Goal: Task Accomplishment & Management: Use online tool/utility

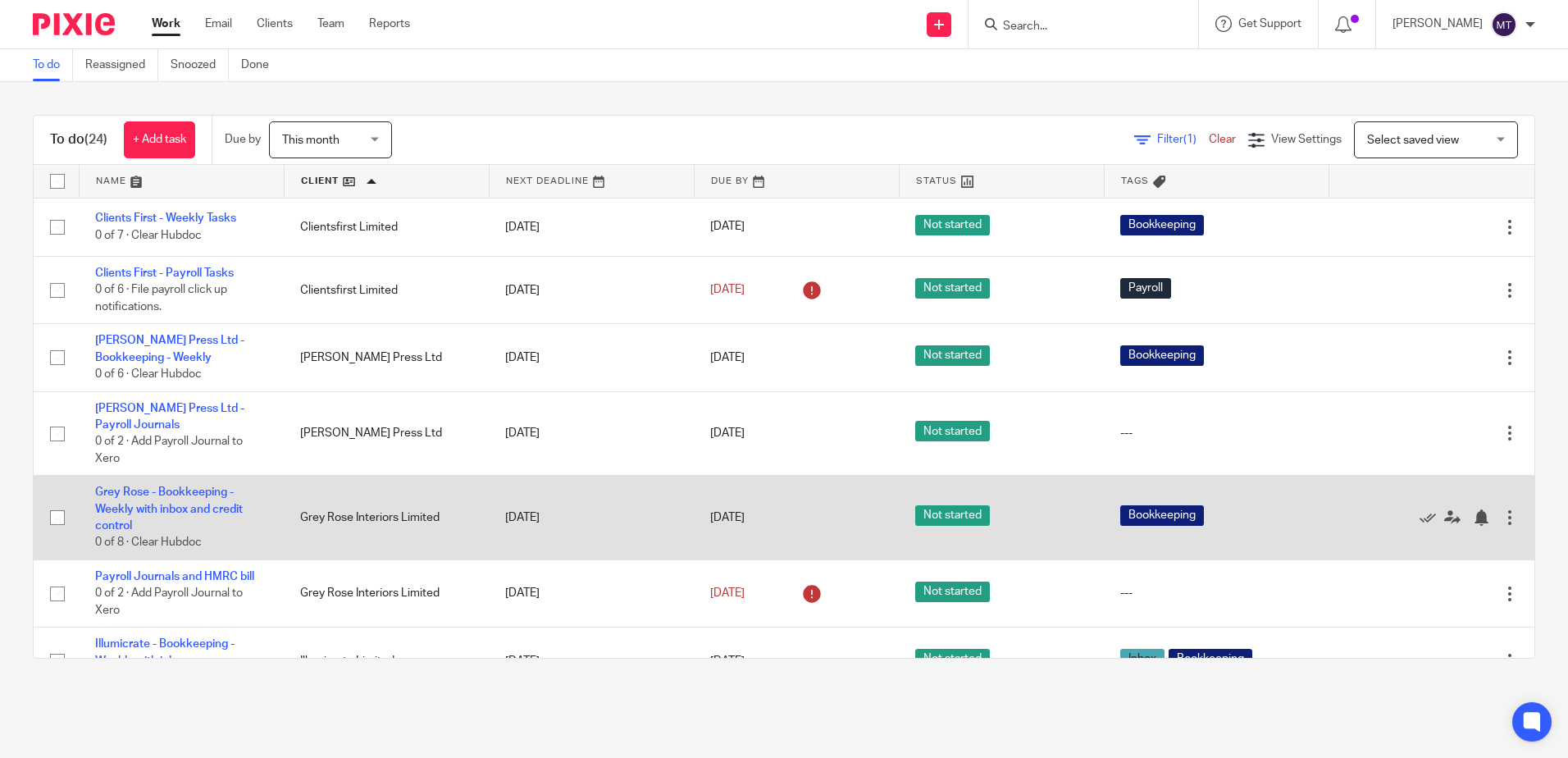
scroll to position [82, 0]
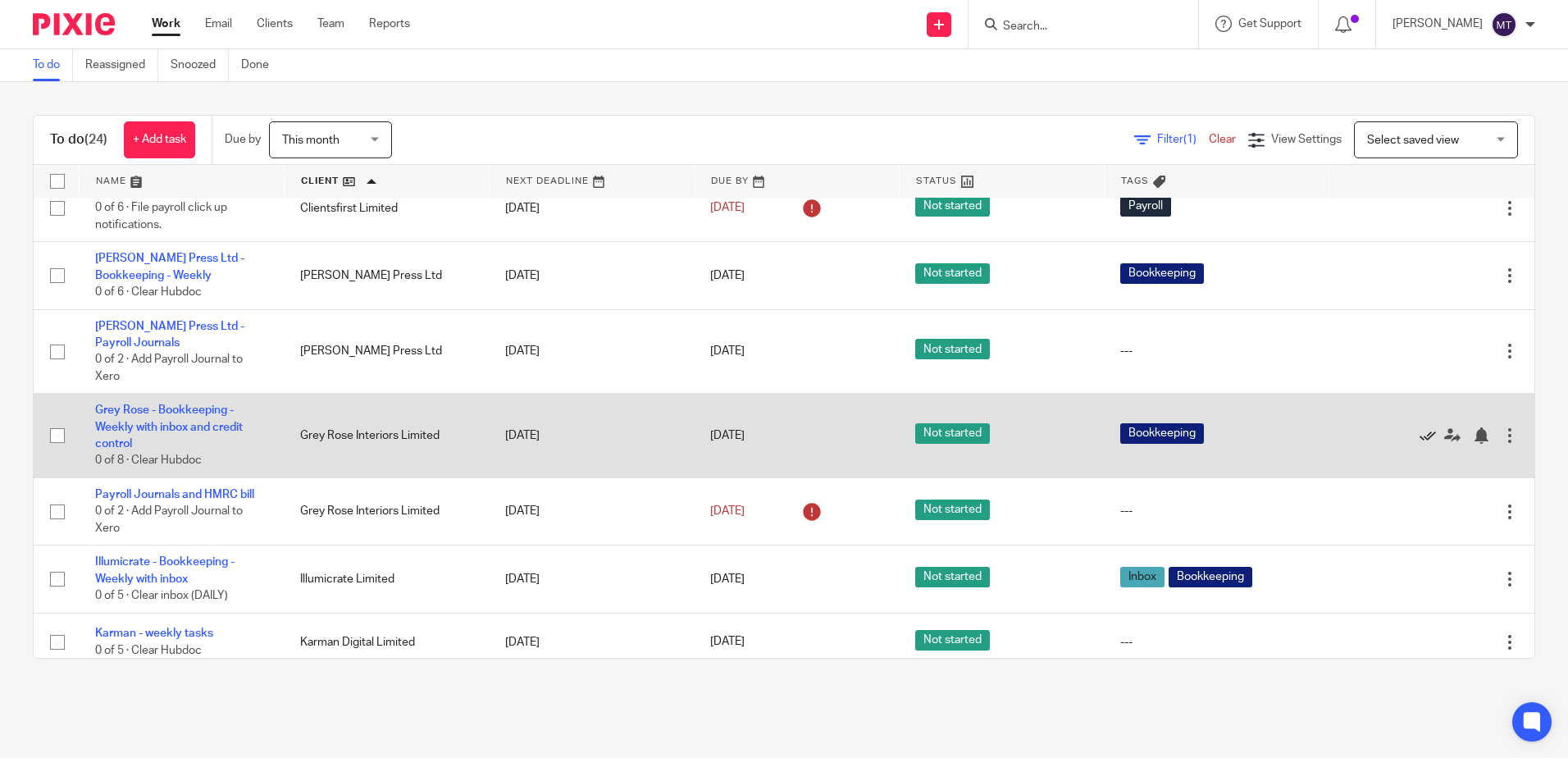
click at [1420, 434] on icon at bounding box center [1428, 435] width 16 height 16
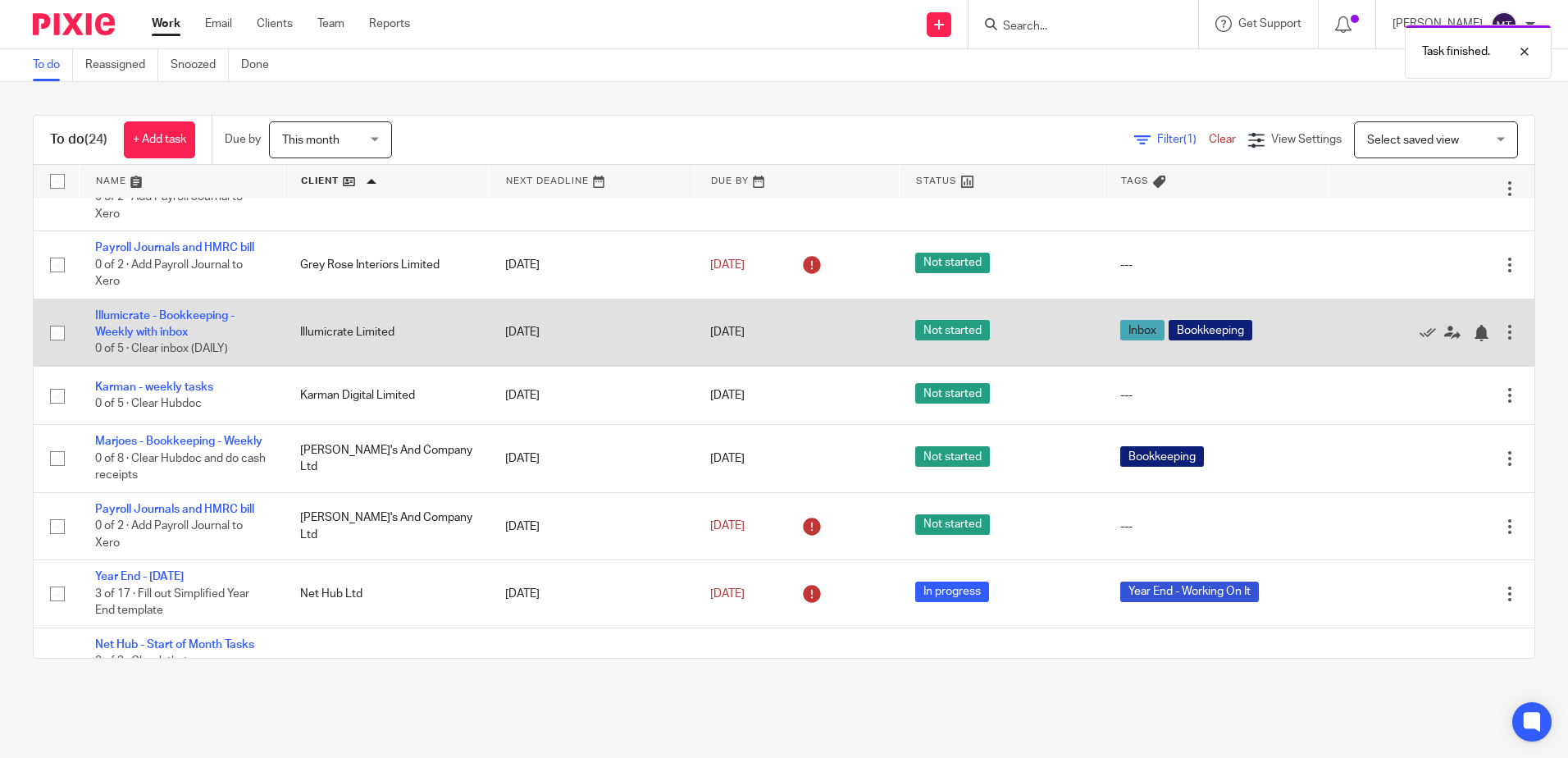
scroll to position [246, 0]
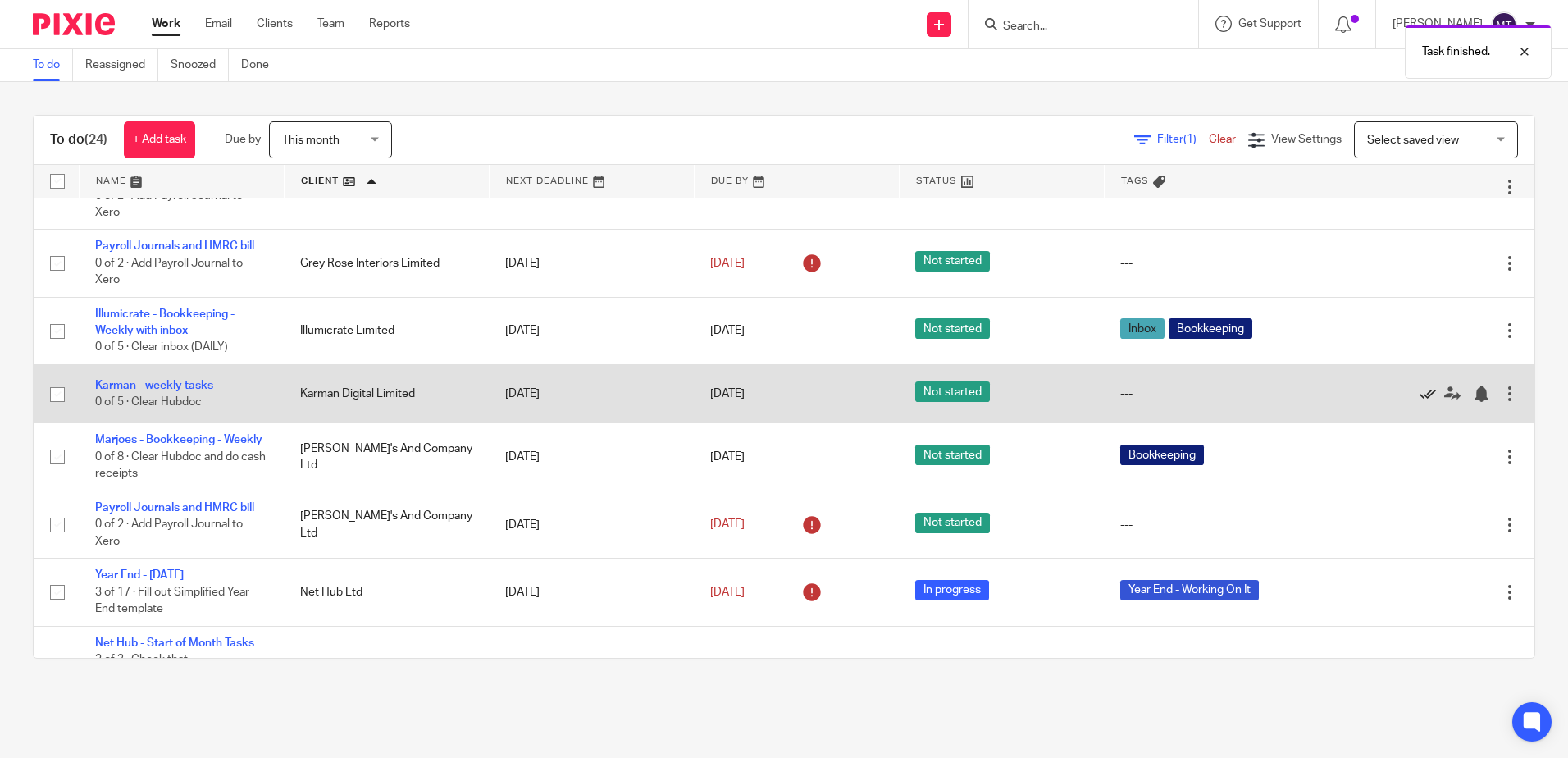
click at [1420, 390] on icon at bounding box center [1428, 393] width 16 height 16
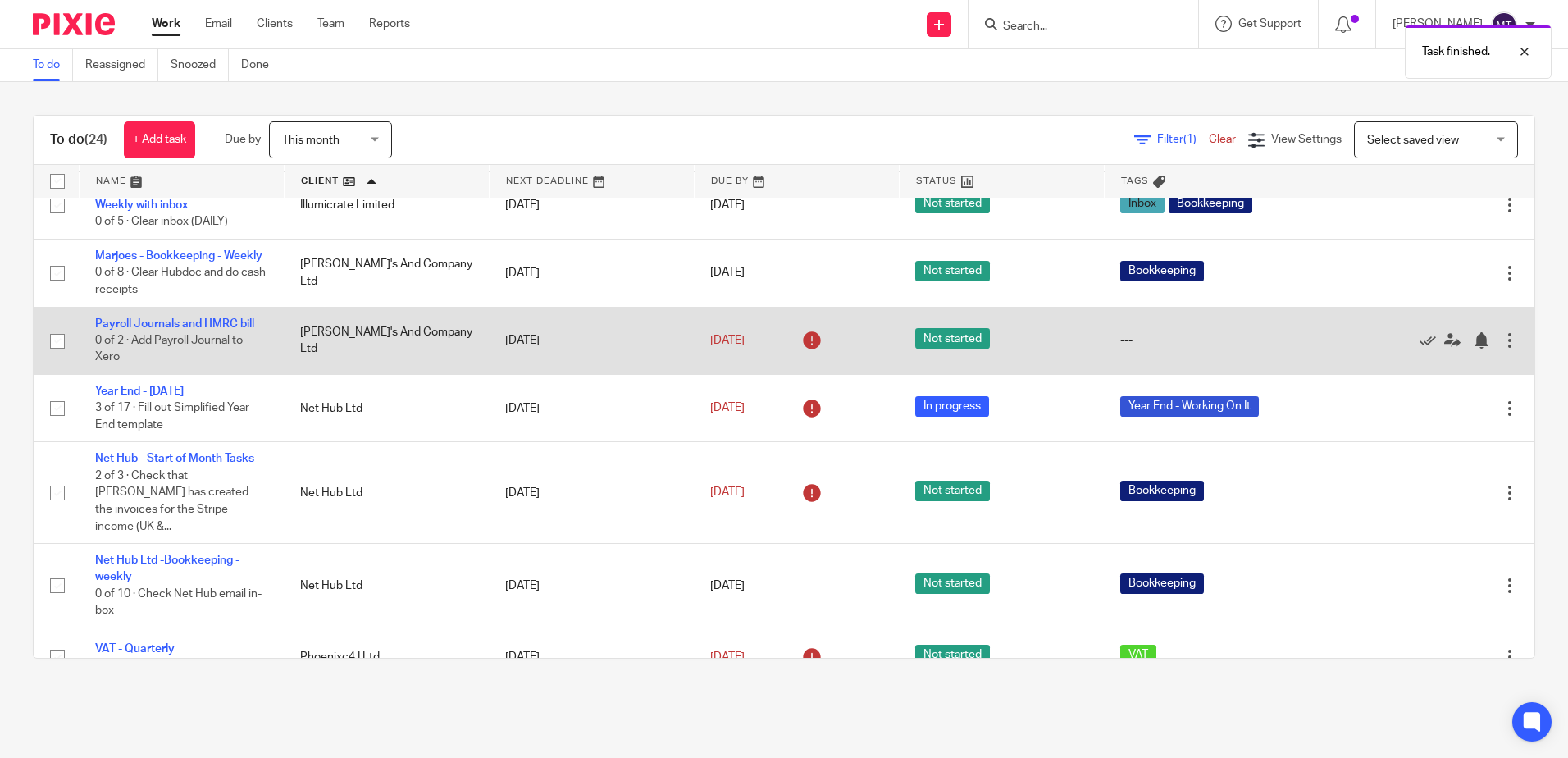
scroll to position [328, 0]
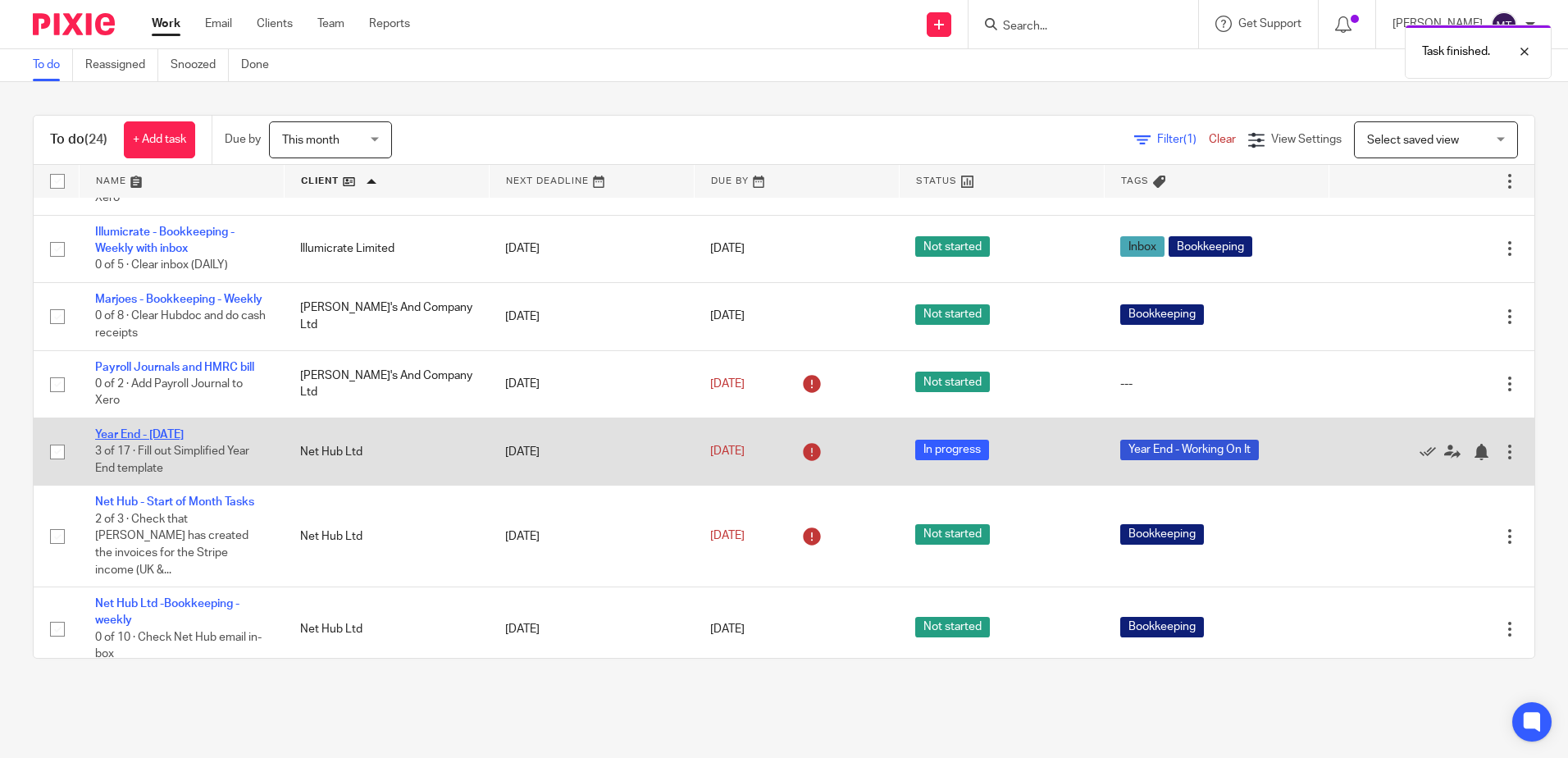
click at [166, 441] on link "Year End - [DATE]" at bounding box center [140, 435] width 89 height 11
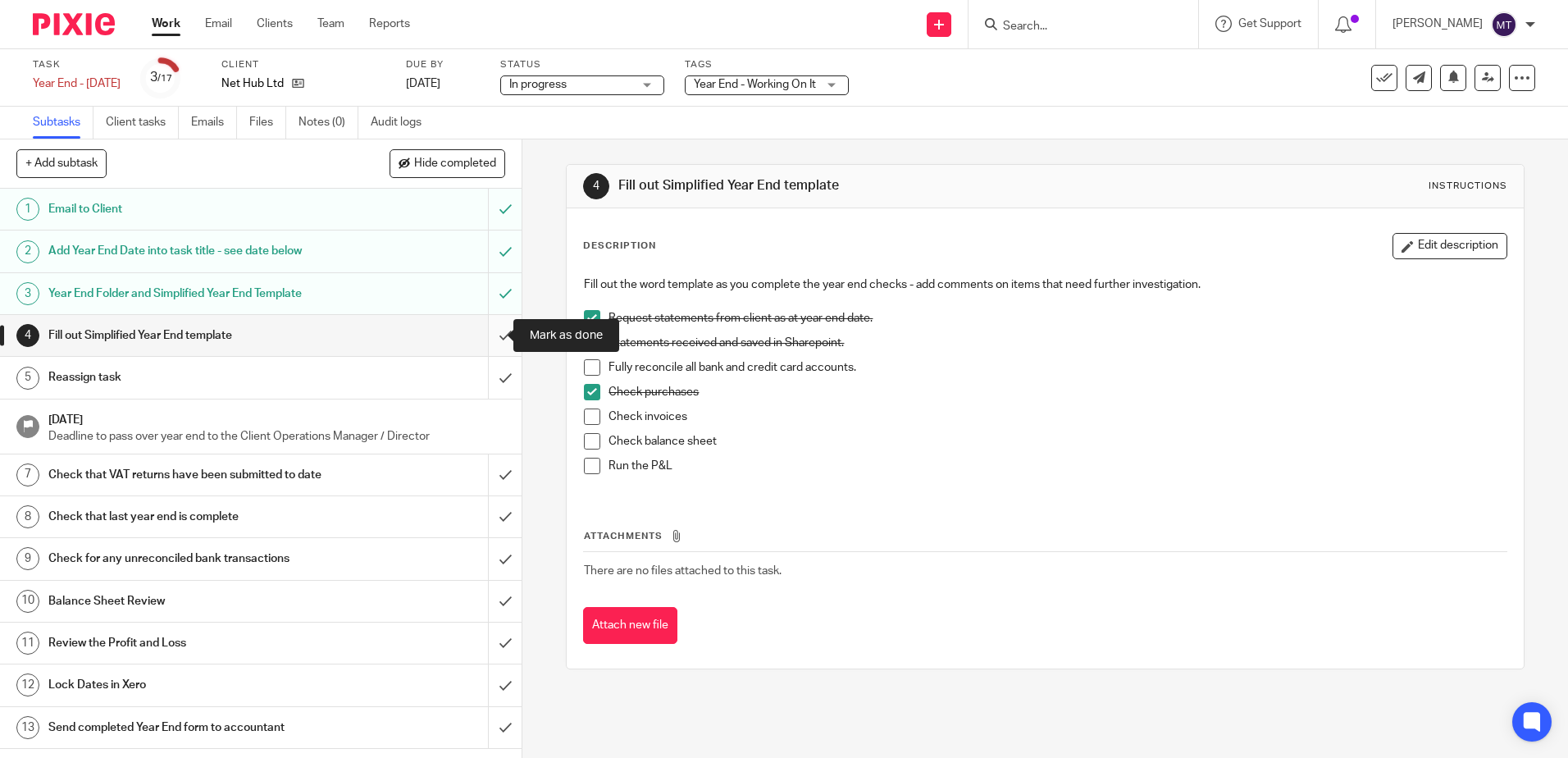
click at [487, 333] on input "submit" at bounding box center [261, 336] width 522 height 41
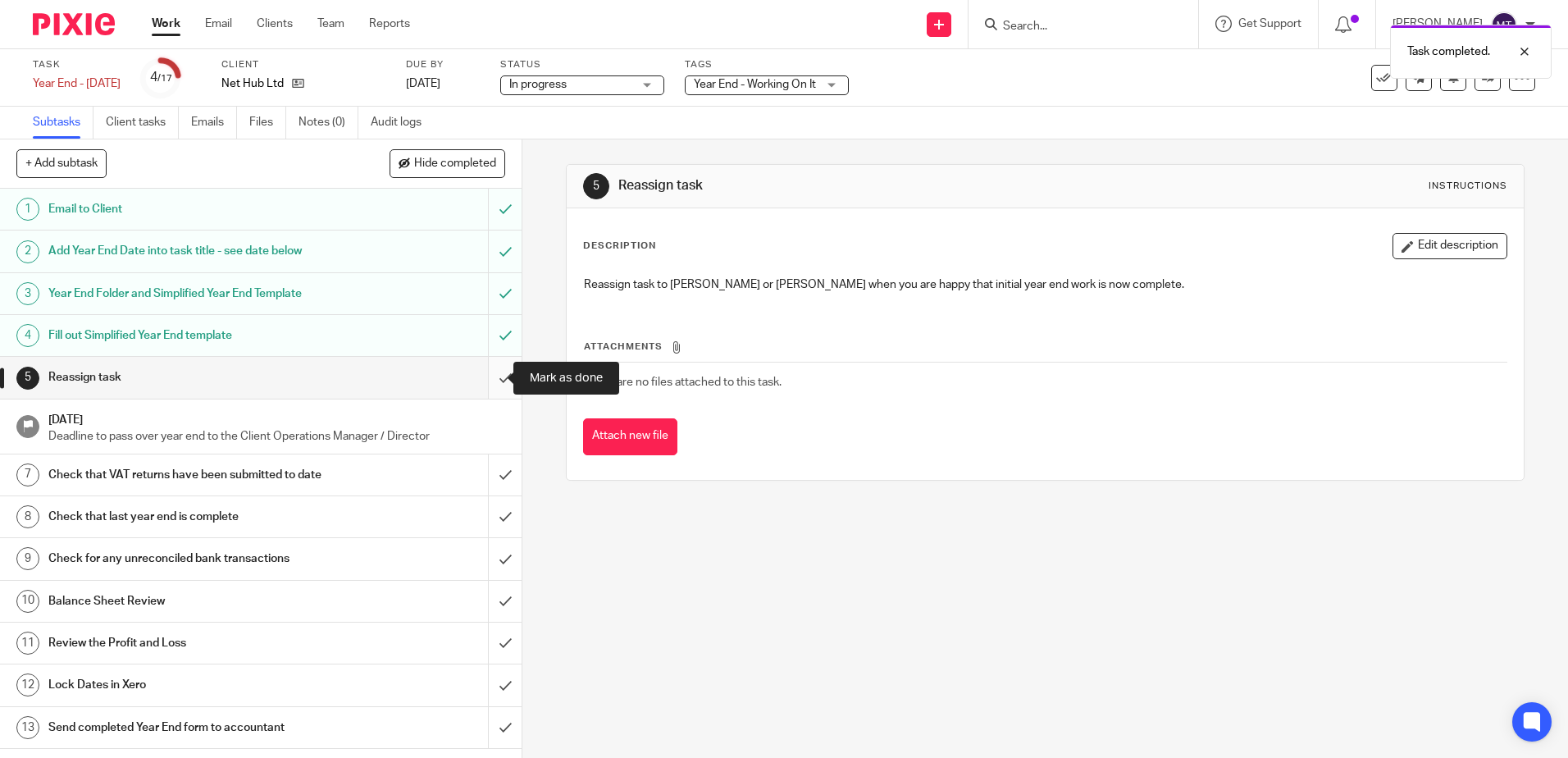
click at [488, 379] on input "submit" at bounding box center [261, 377] width 522 height 41
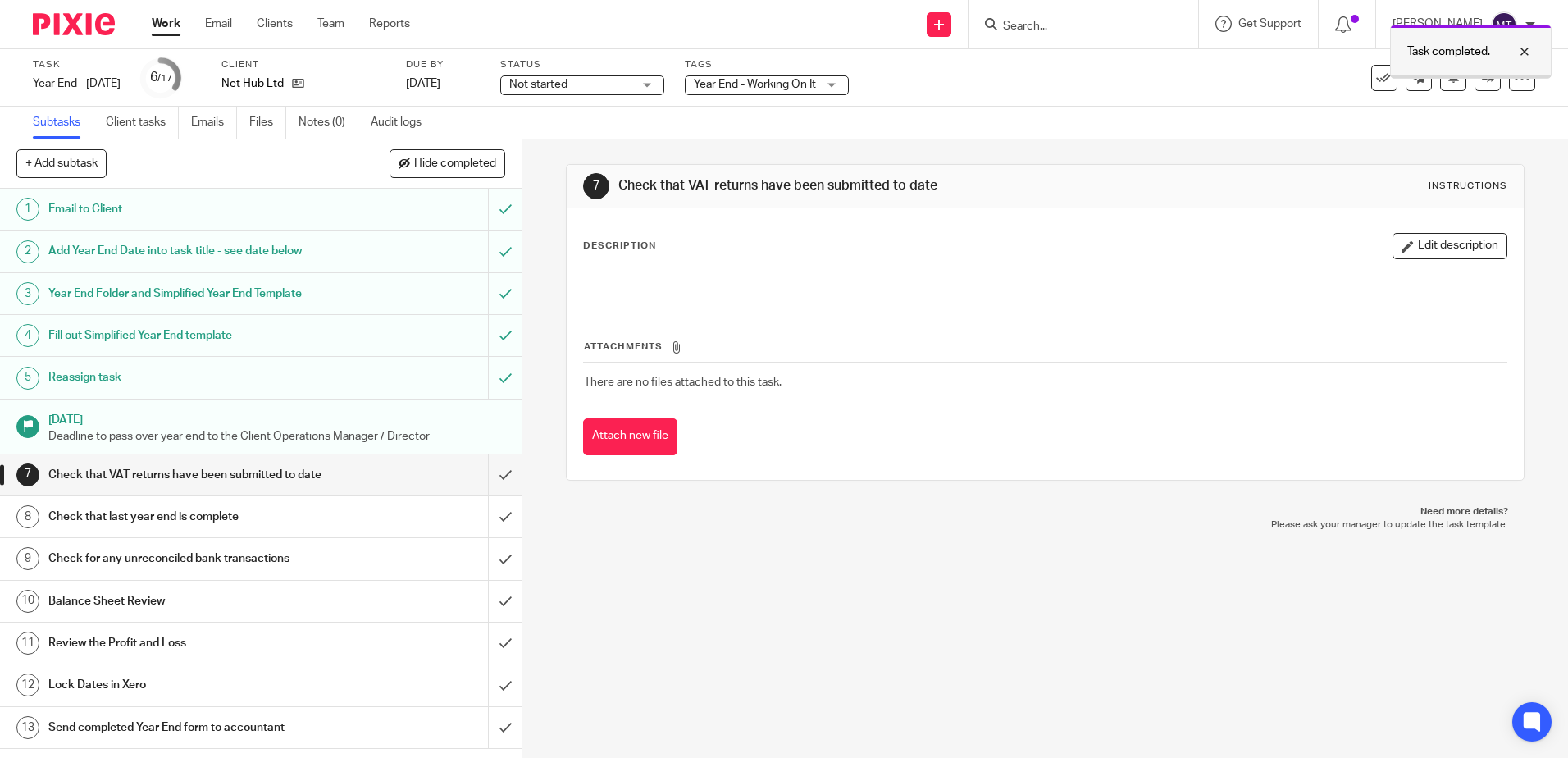
click at [1530, 48] on div at bounding box center [1513, 52] width 44 height 20
click at [1482, 78] on icon at bounding box center [1488, 77] width 12 height 12
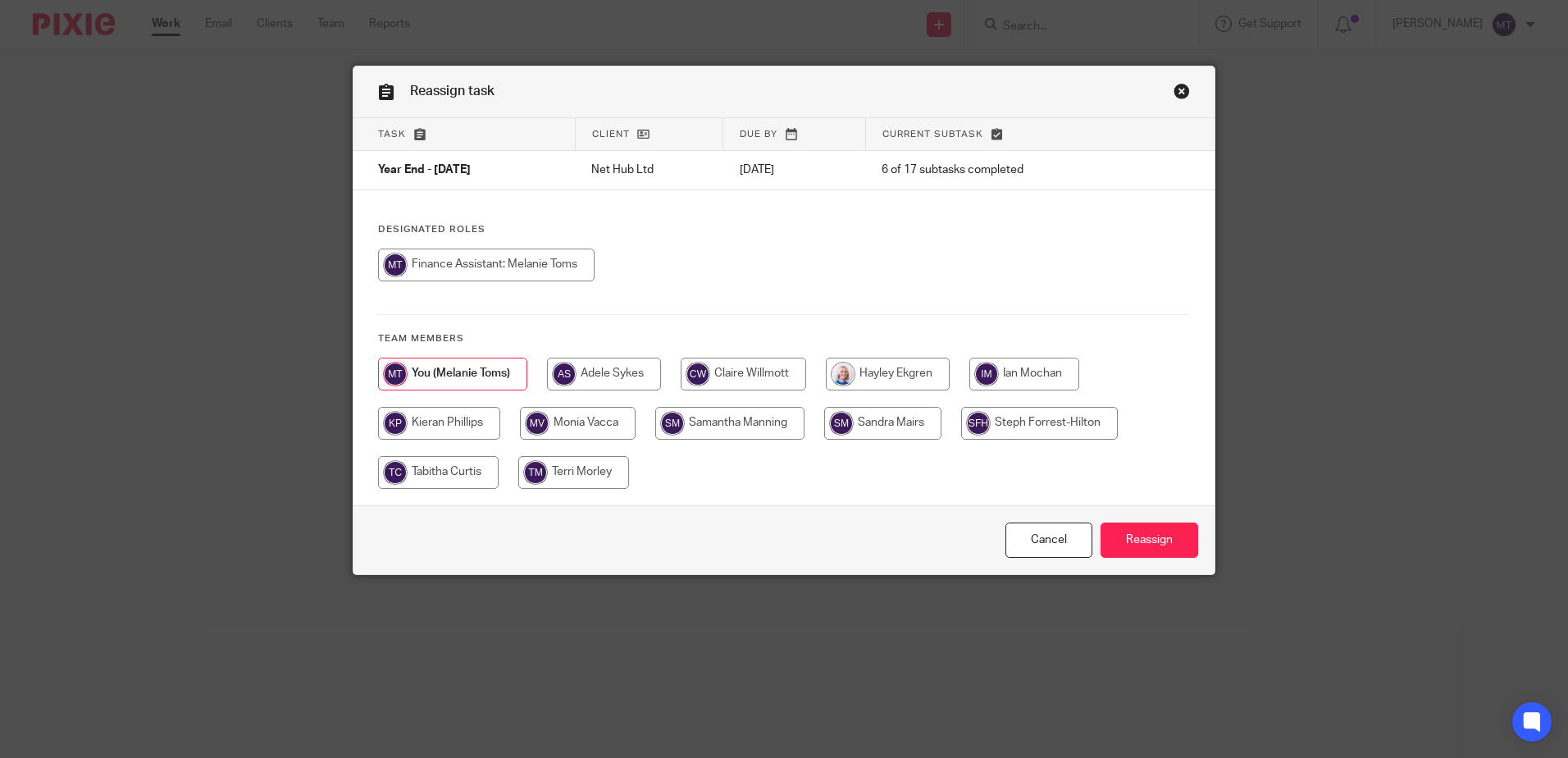
click at [437, 473] on input "radio" at bounding box center [439, 472] width 120 height 32
radio input "true"
click at [1157, 537] on input "Reassign" at bounding box center [1149, 540] width 97 height 35
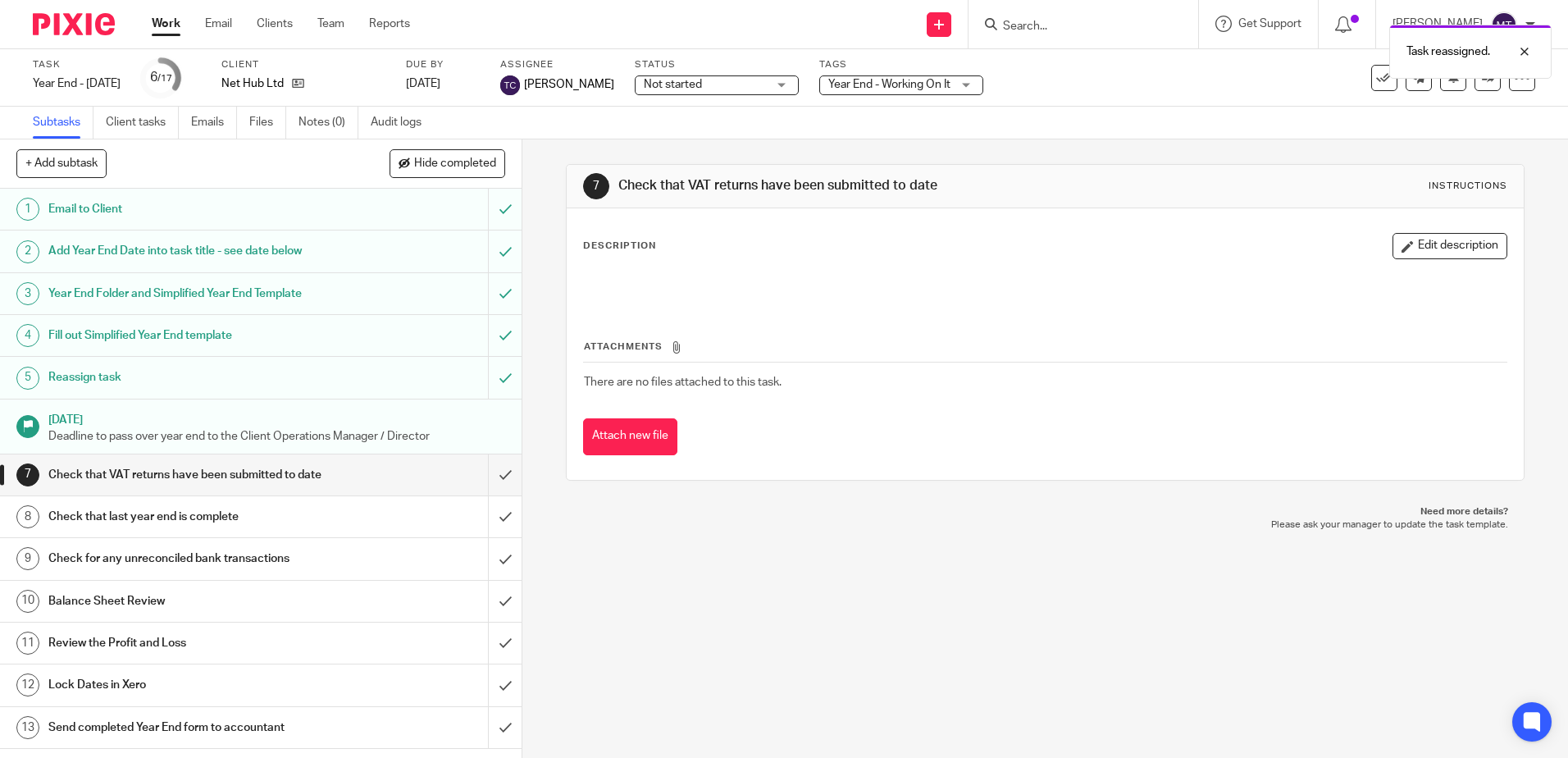
click at [166, 22] on link "Work" at bounding box center [166, 23] width 29 height 16
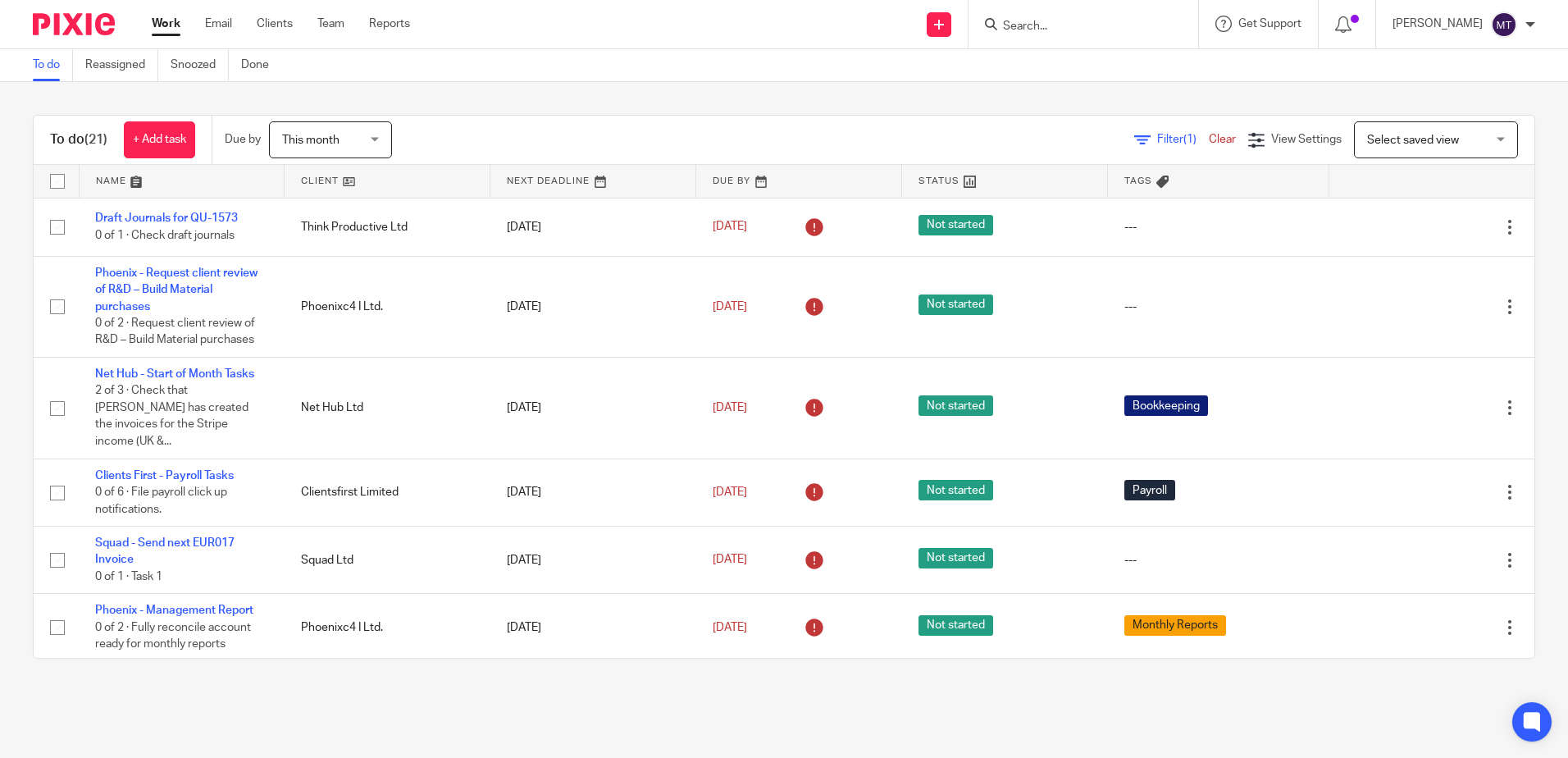
click at [304, 180] on link at bounding box center [387, 182] width 205 height 32
